Goal: Information Seeking & Learning: Learn about a topic

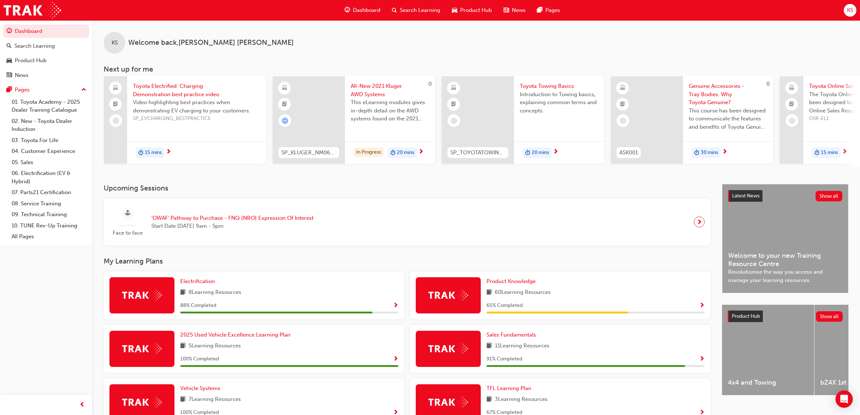
scroll to position [135, 0]
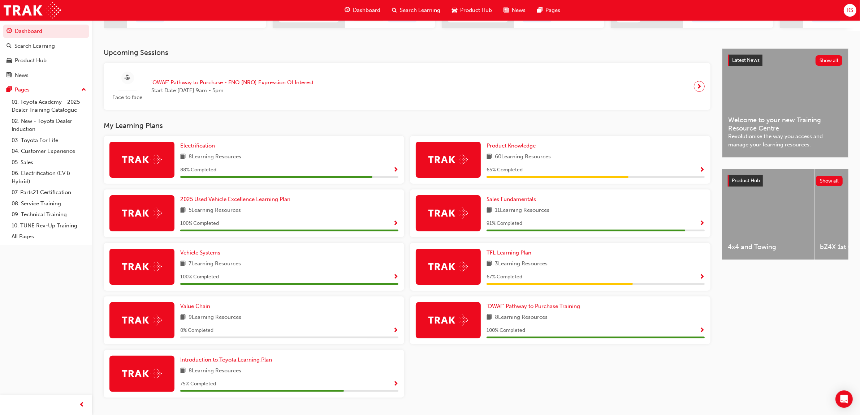
click at [263, 364] on link "Introduction to Toyota Learning Plan" at bounding box center [227, 359] width 95 height 8
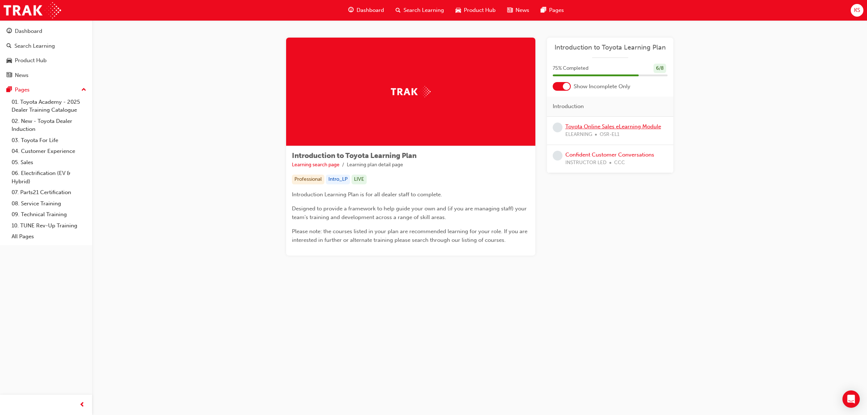
click at [595, 128] on link "Toyota Online Sales eLearning Module" at bounding box center [613, 126] width 96 height 7
click at [606, 129] on link "Toyota Online Sales eLearning Module" at bounding box center [613, 126] width 96 height 7
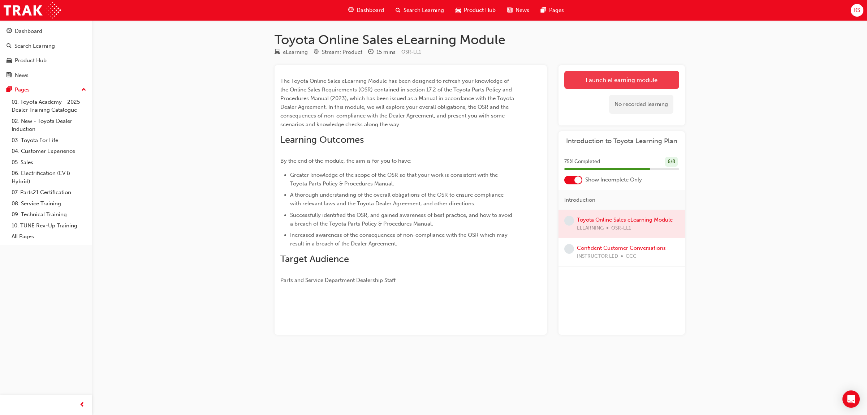
click at [613, 81] on link "Launch eLearning module" at bounding box center [621, 80] width 115 height 18
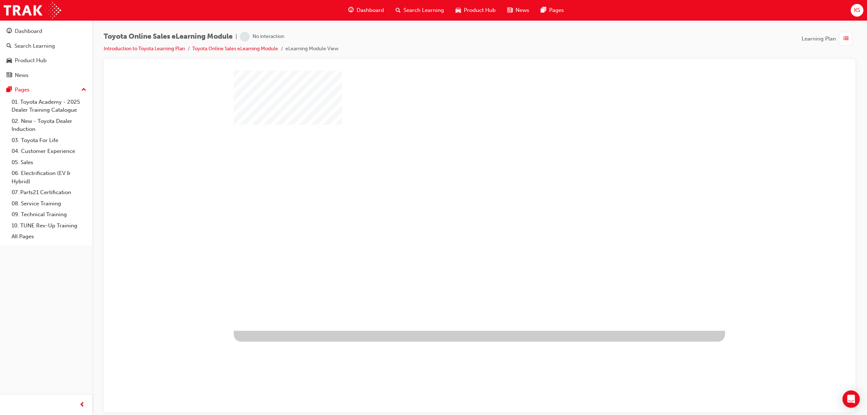
click at [458, 179] on div "play" at bounding box center [458, 179] width 0 height 0
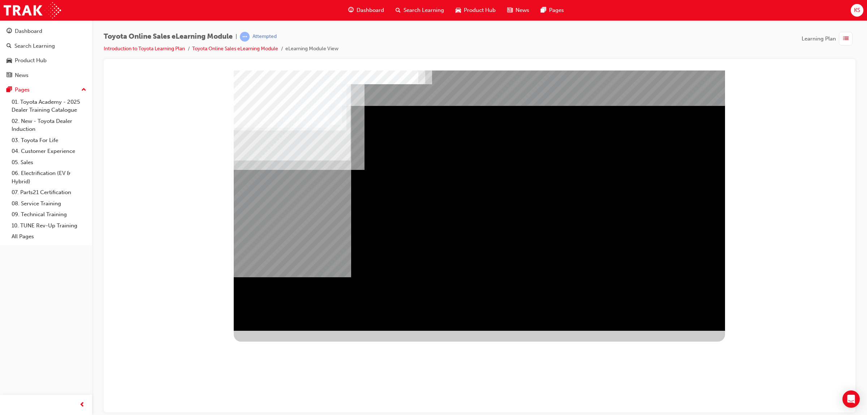
click at [678, 301] on div "Navigation" at bounding box center [479, 200] width 491 height 260
click at [679, 305] on div "Navigation" at bounding box center [479, 200] width 491 height 260
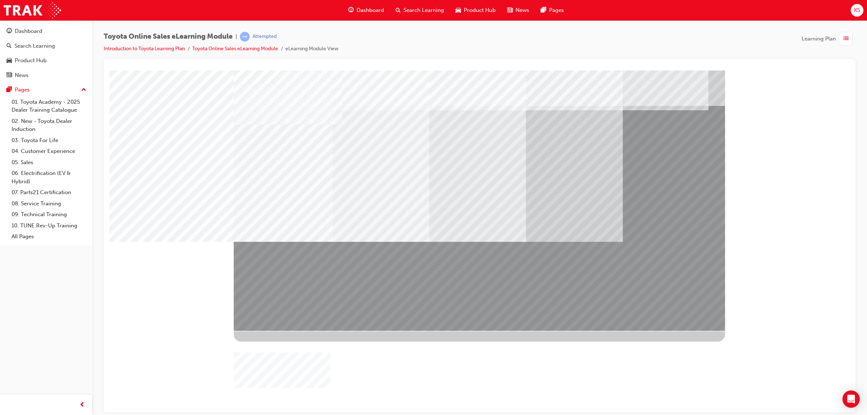
drag, startPoint x: 470, startPoint y: 286, endPoint x: 385, endPoint y: 284, distance: 85.6
click at [385, 284] on div at bounding box center [479, 200] width 491 height 260
drag, startPoint x: 456, startPoint y: 281, endPoint x: 454, endPoint y: 301, distance: 19.6
click at [454, 301] on div at bounding box center [479, 200] width 491 height 260
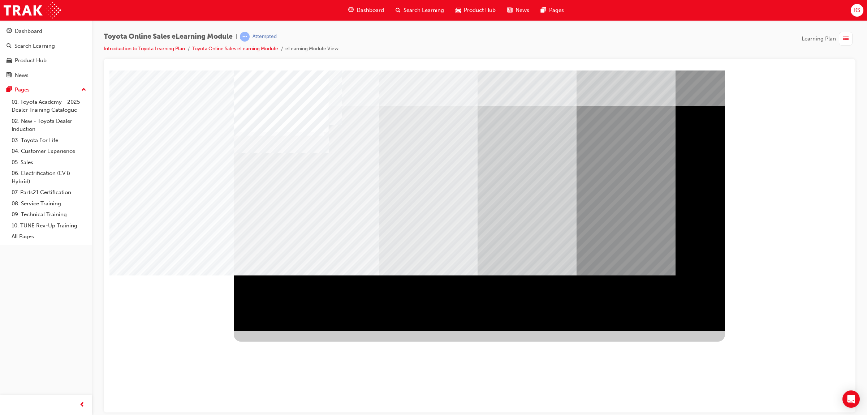
click at [293, 366] on div "Image" at bounding box center [281, 420] width 94 height 108
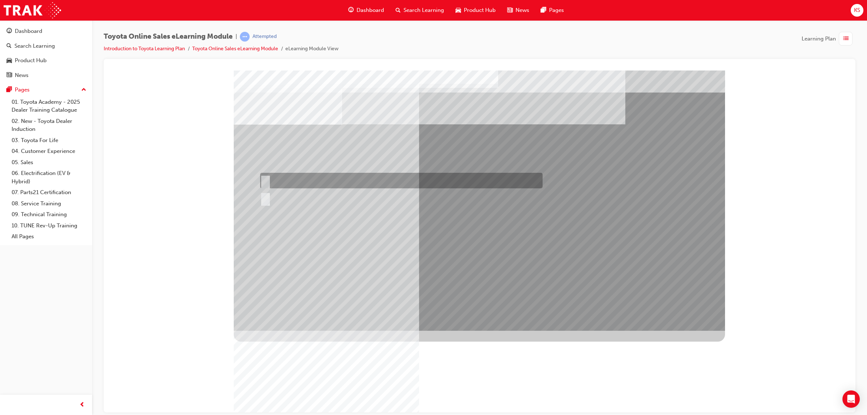
click at [280, 177] on div at bounding box center [399, 181] width 282 height 16
radio input "true"
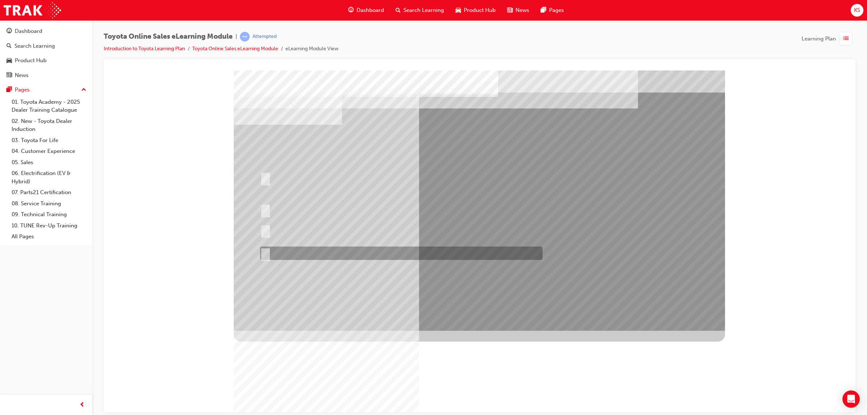
click at [310, 258] on div at bounding box center [399, 252] width 282 height 13
radio input "true"
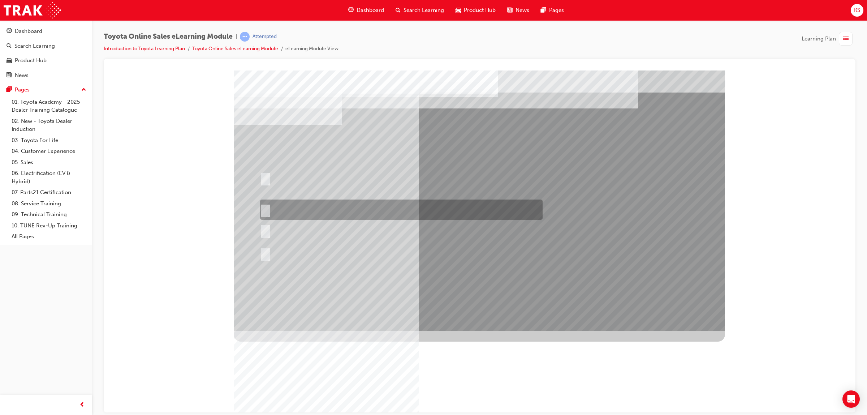
click at [307, 209] on div at bounding box center [399, 209] width 282 height 20
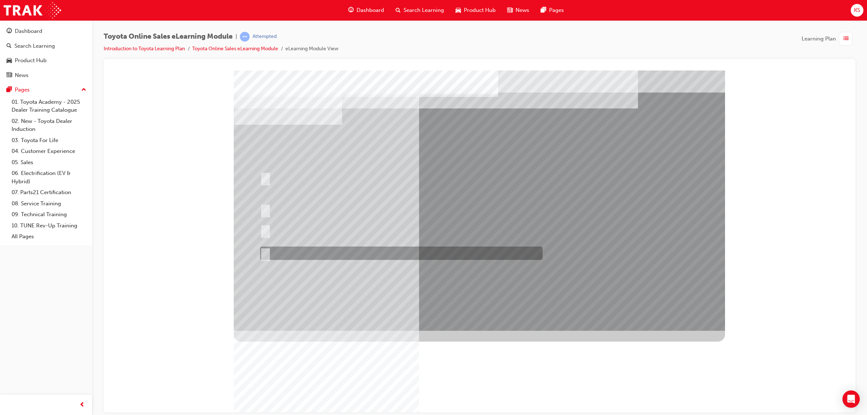
click at [322, 250] on div at bounding box center [399, 252] width 282 height 13
radio input "false"
radio input "true"
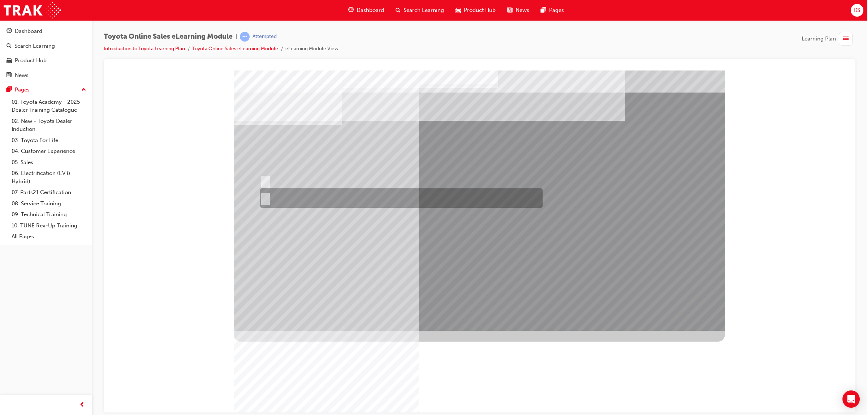
click at [289, 197] on div at bounding box center [399, 198] width 282 height 20
radio input "true"
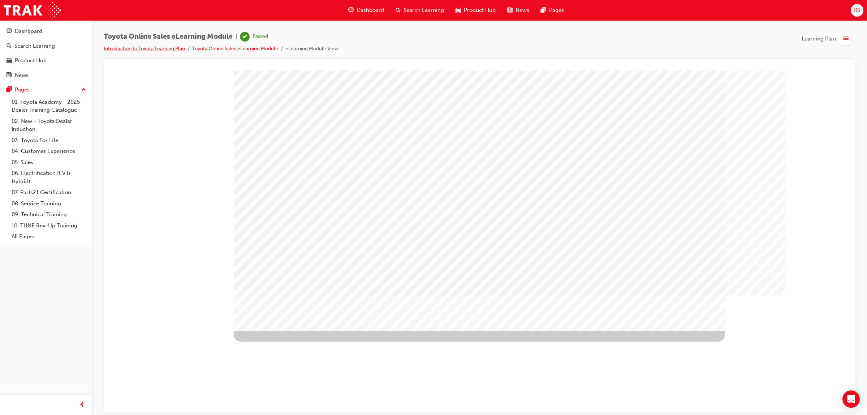
click at [136, 50] on link "Introduction to Toyota Learning Plan" at bounding box center [144, 49] width 81 height 6
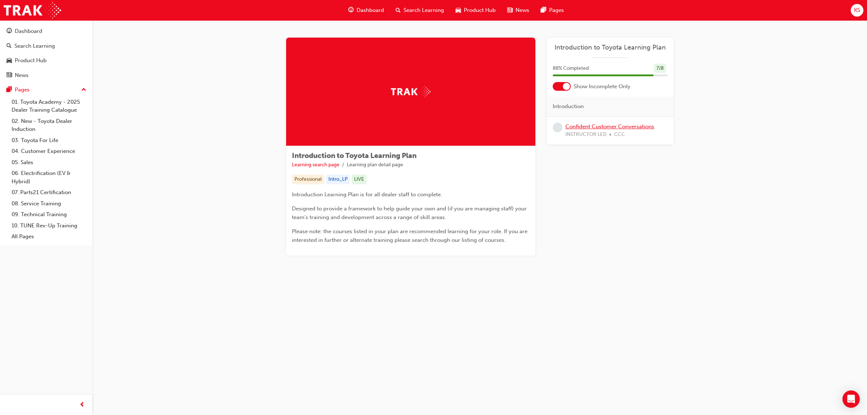
click at [620, 126] on link "Confident Customer Conversations" at bounding box center [609, 126] width 89 height 7
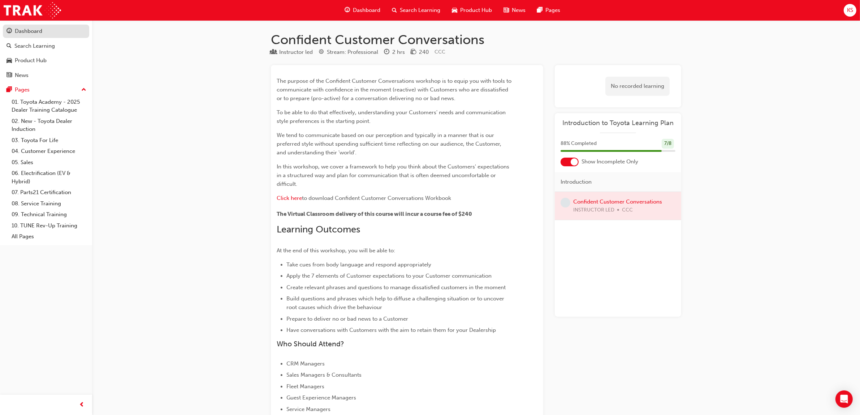
click at [30, 35] on div "Dashboard" at bounding box center [28, 31] width 27 height 8
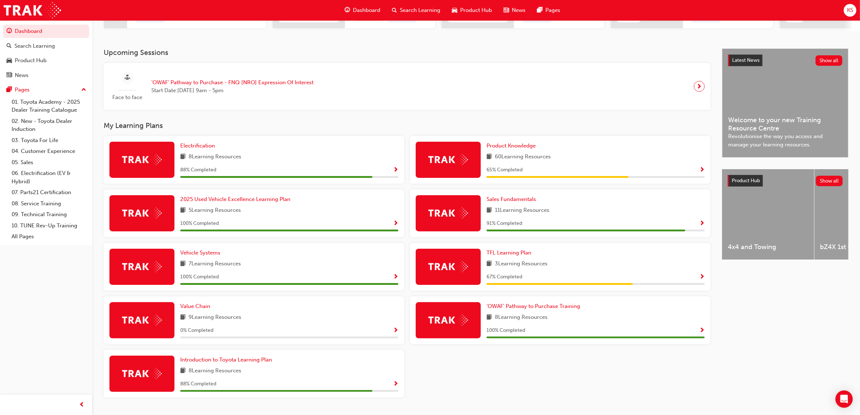
scroll to position [156, 0]
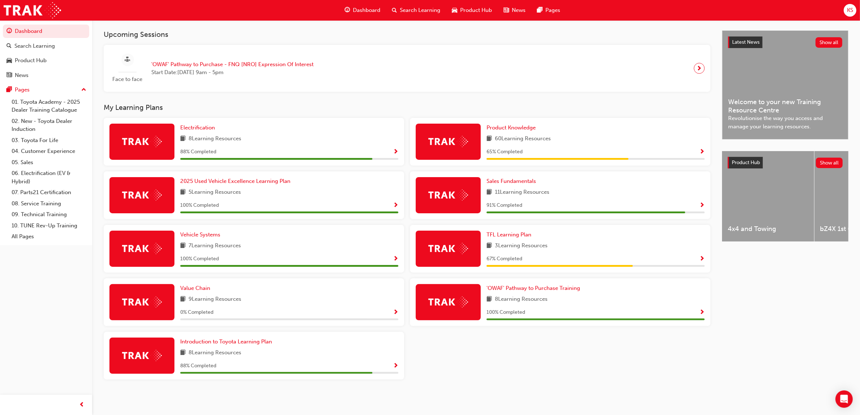
click at [300, 297] on div "9 Learning Resources" at bounding box center [289, 299] width 218 height 9
click at [395, 309] on span "Show Progress" at bounding box center [395, 312] width 5 height 7
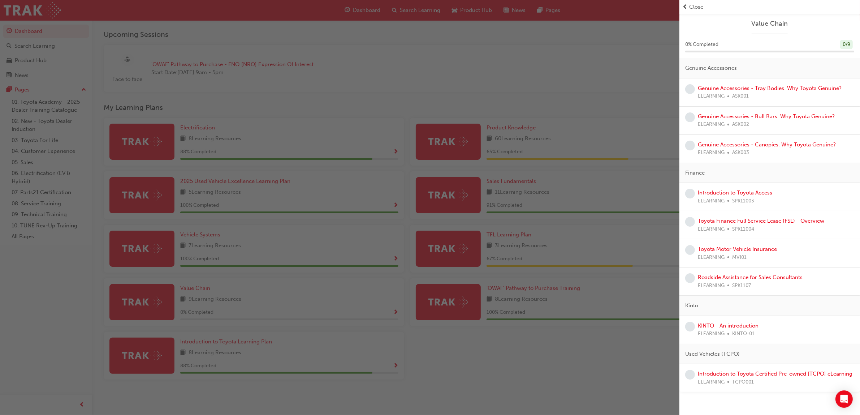
click at [383, 302] on div "button" at bounding box center [339, 207] width 679 height 415
